Goal: Check status: Check status

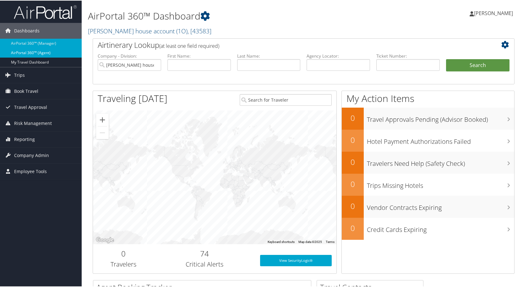
click at [41, 53] on link "AirPortal 360™ (Agent)" at bounding box center [41, 51] width 82 height 9
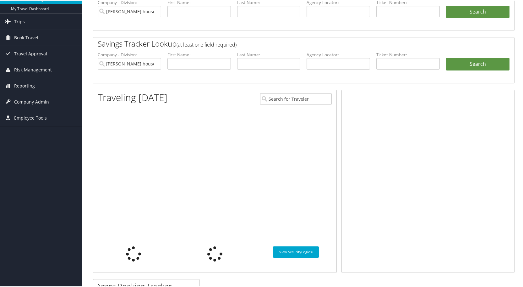
scroll to position [114, 0]
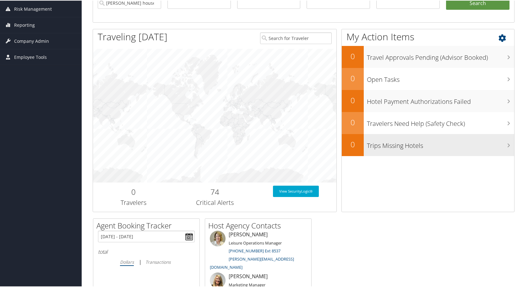
click at [453, 142] on html "Menu Dashboards ► AirPortal 360™ (Manager) AirPortal 360™ (Agent) My Travel Das…" at bounding box center [263, 29] width 526 height 287
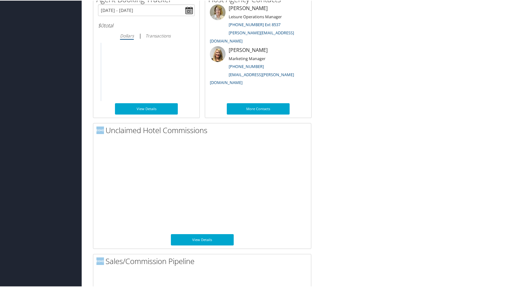
scroll to position [353, 0]
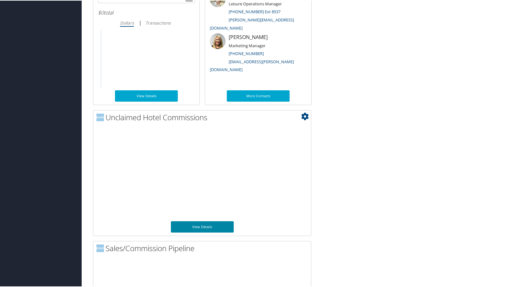
click at [202, 224] on link "View Details" at bounding box center [202, 225] width 63 height 11
